Goal: Task Accomplishment & Management: Complete application form

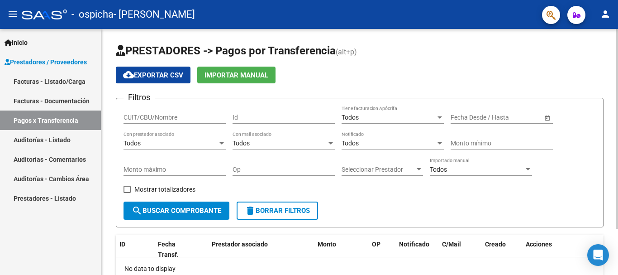
drag, startPoint x: 179, startPoint y: 88, endPoint x: 168, endPoint y: 88, distance: 10.9
click at [168, 88] on app-list-header "PRESTADORES -> Pagos por Transferencia (alt+p) cloud_download Exportar CSV Impo…" at bounding box center [360, 135] width 488 height 184
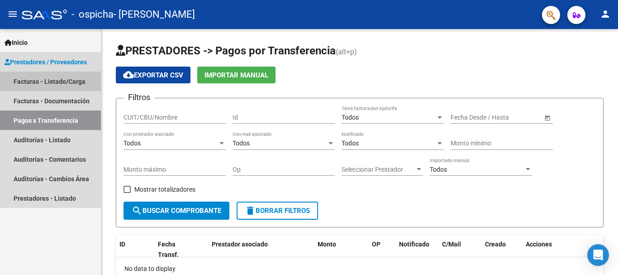
click at [40, 77] on link "Facturas - Listado/Carga" at bounding box center [50, 81] width 101 height 19
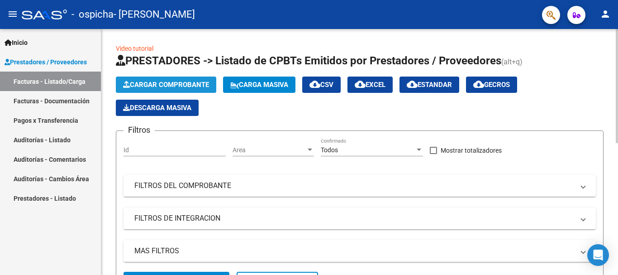
click at [187, 85] on span "Cargar Comprobante" at bounding box center [166, 85] width 86 height 8
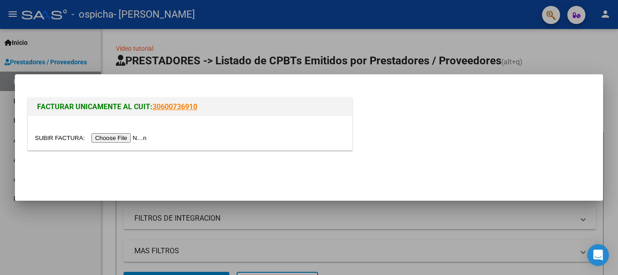
click at [127, 135] on input "file" at bounding box center [92, 138] width 115 height 10
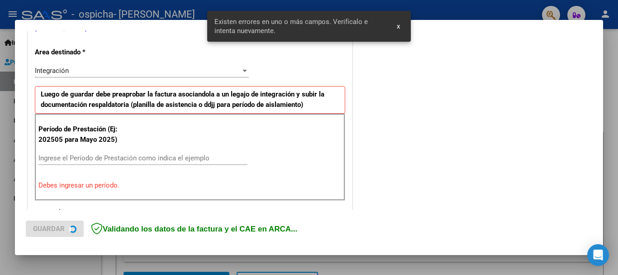
scroll to position [209, 0]
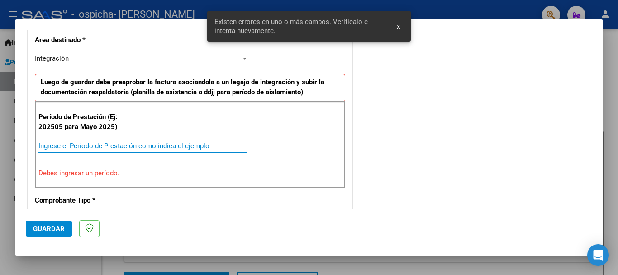
click at [116, 147] on input "Ingrese el Período de Prestación como indica el ejemplo" at bounding box center [142, 146] width 209 height 8
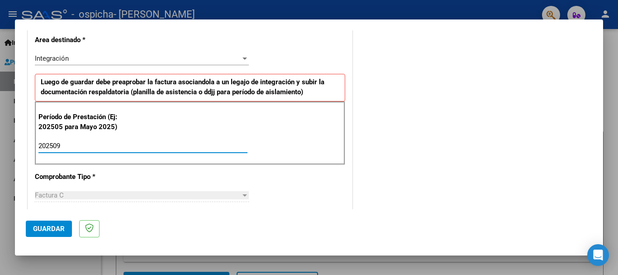
type input "202509"
click at [48, 229] on span "Guardar" at bounding box center [49, 229] width 32 height 8
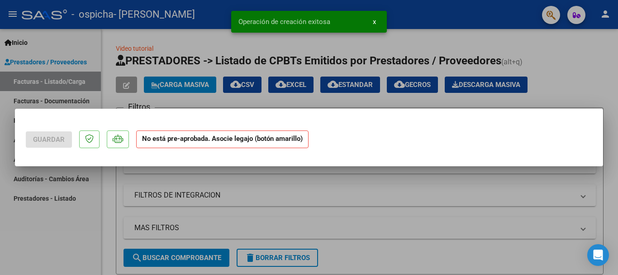
scroll to position [0, 0]
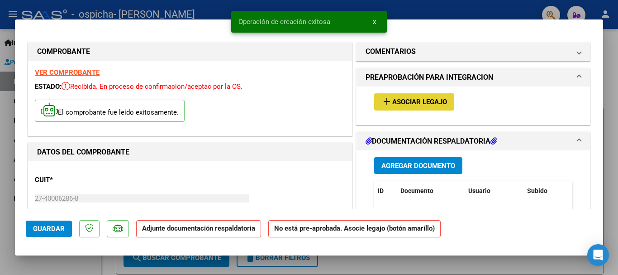
click at [414, 108] on button "add Asociar Legajo" at bounding box center [414, 101] width 80 height 17
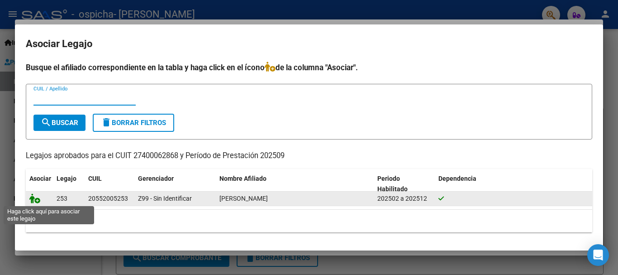
click at [38, 200] on icon at bounding box center [34, 198] width 11 height 10
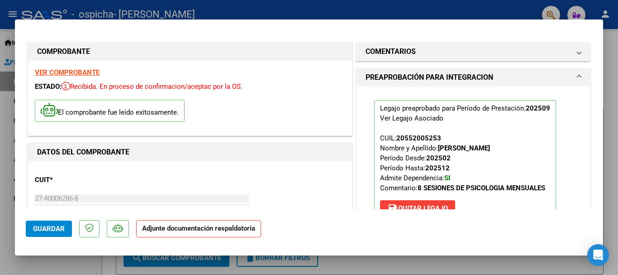
click at [199, 232] on strong "Adjunte documentación respaldatoria" at bounding box center [198, 228] width 113 height 8
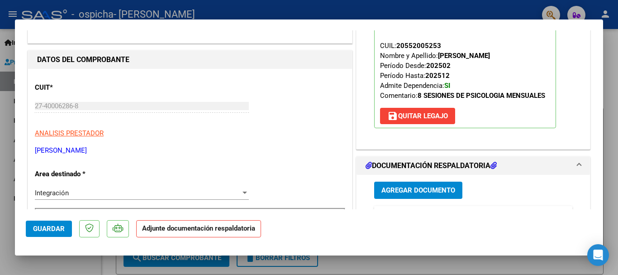
scroll to position [201, 0]
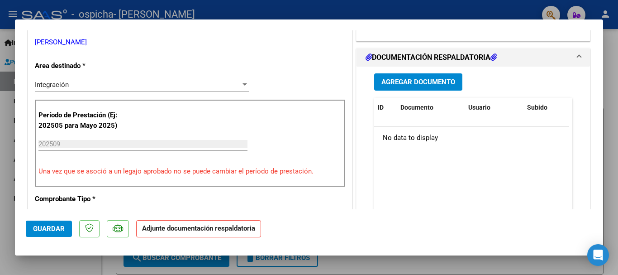
click at [383, 77] on span "Agregar Documento" at bounding box center [419, 81] width 74 height 8
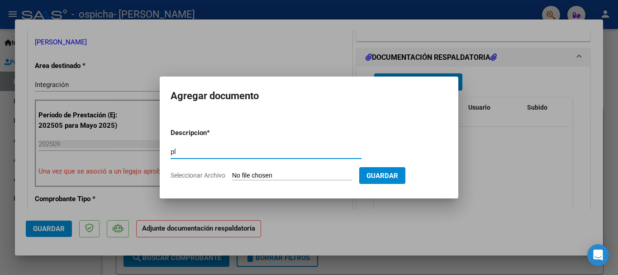
type input "p"
type input "Planilla"
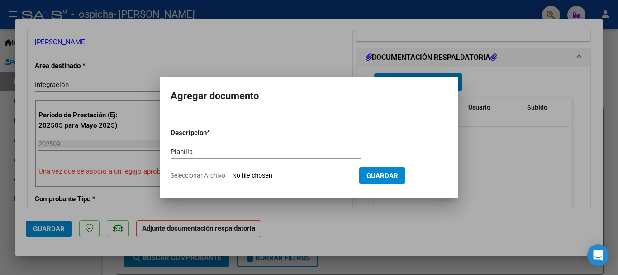
click at [267, 187] on form "Descripcion * Planilla Escriba aquí una descripcion Seleccionar Archivo Guardar" at bounding box center [309, 154] width 277 height 66
click at [272, 176] on input "Seleccionar Archivo" at bounding box center [292, 176] width 120 height 9
type input "C:\fakepath\Planilla [PERSON_NAME] [DATE].pdf"
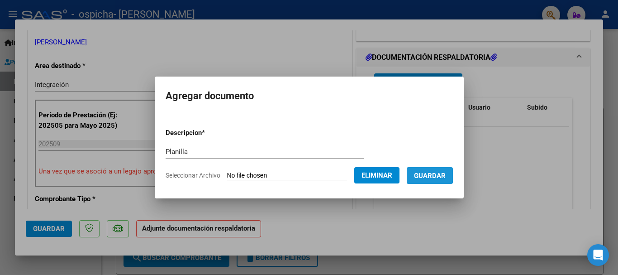
click at [420, 174] on button "Guardar" at bounding box center [430, 175] width 46 height 17
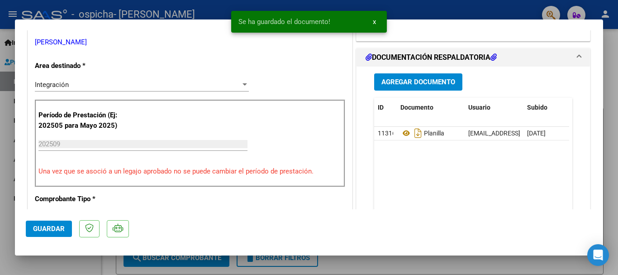
scroll to position [357, 0]
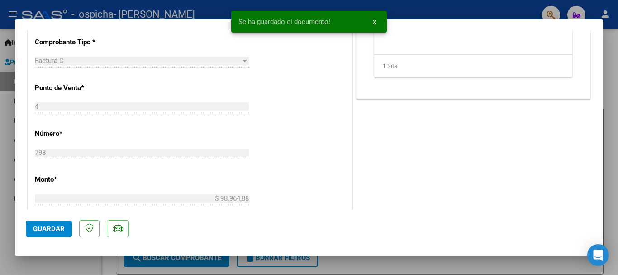
click at [46, 232] on span "Guardar" at bounding box center [49, 229] width 32 height 8
